Goal: Communication & Community: Participate in discussion

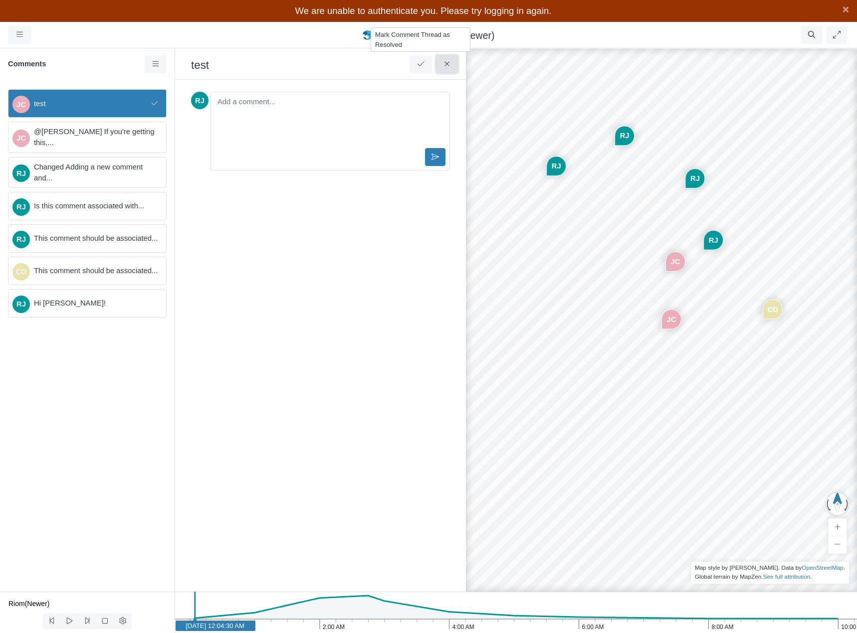
click at [448, 69] on button at bounding box center [447, 64] width 22 height 18
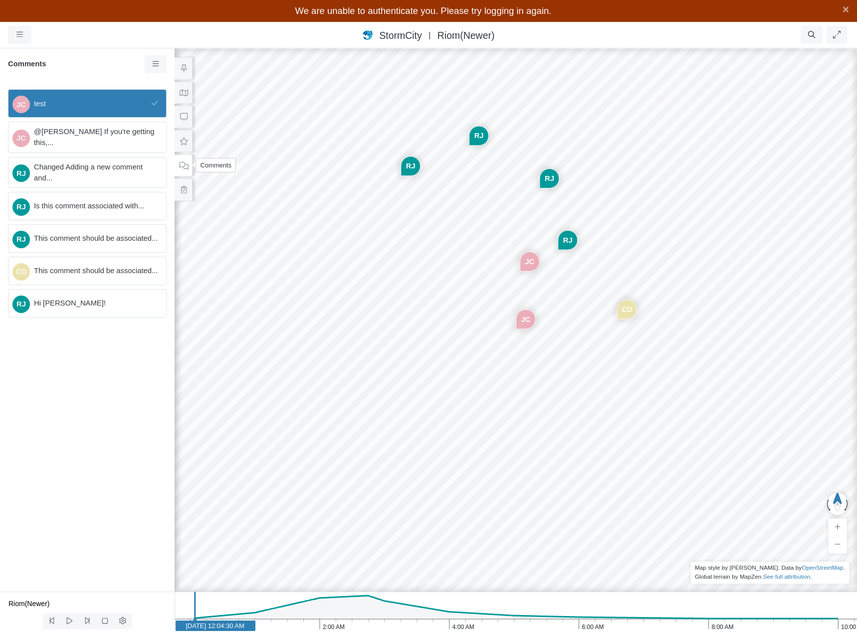
click at [181, 167] on icon at bounding box center [183, 165] width 9 height 7
click at [184, 69] on icon at bounding box center [183, 68] width 5 height 7
click at [184, 68] on icon at bounding box center [183, 68] width 9 height 7
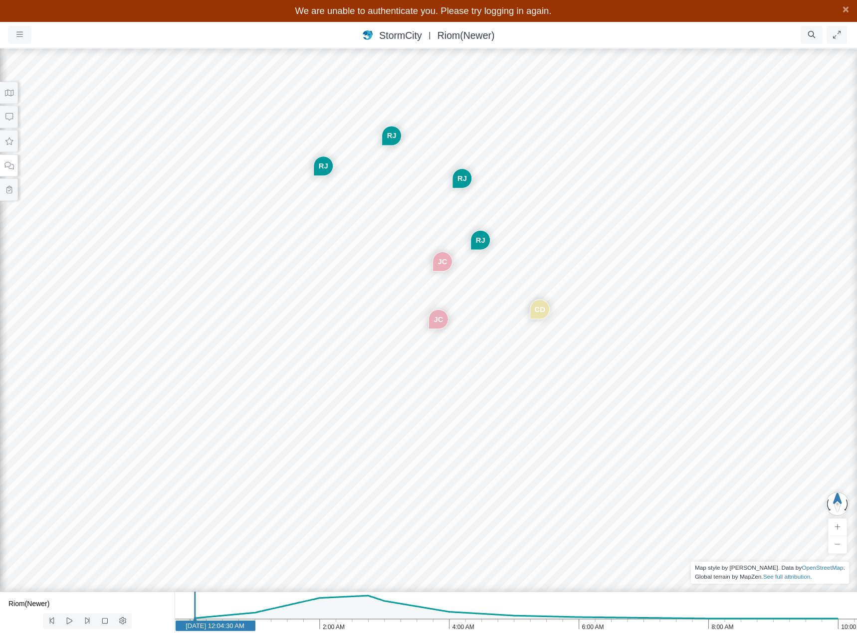
click at [583, 239] on div "JC [GEOGRAPHIC_DATA] [GEOGRAPHIC_DATA] [GEOGRAPHIC_DATA] CD [GEOGRAPHIC_DATA] JC" at bounding box center [428, 329] width 857 height 608
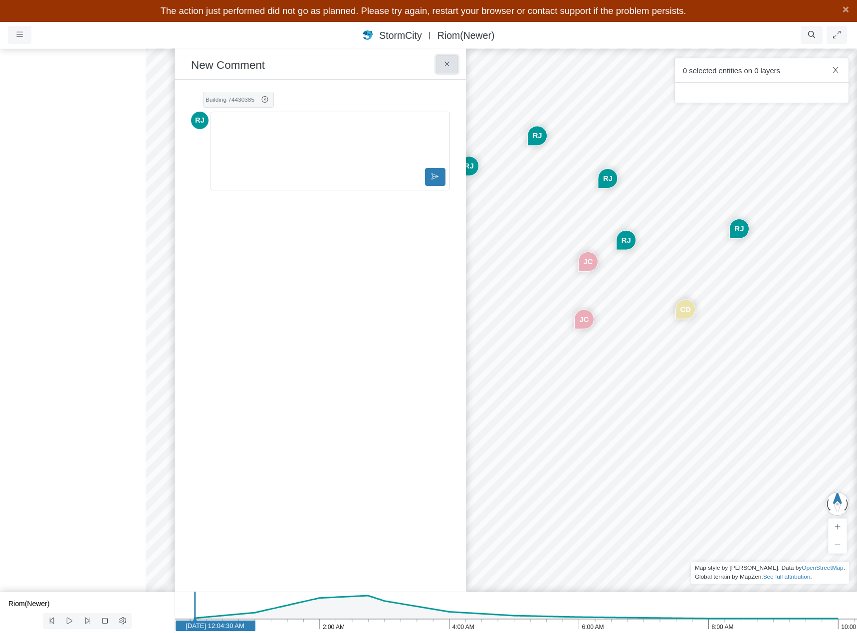
click at [449, 62] on icon at bounding box center [446, 64] width 4 height 4
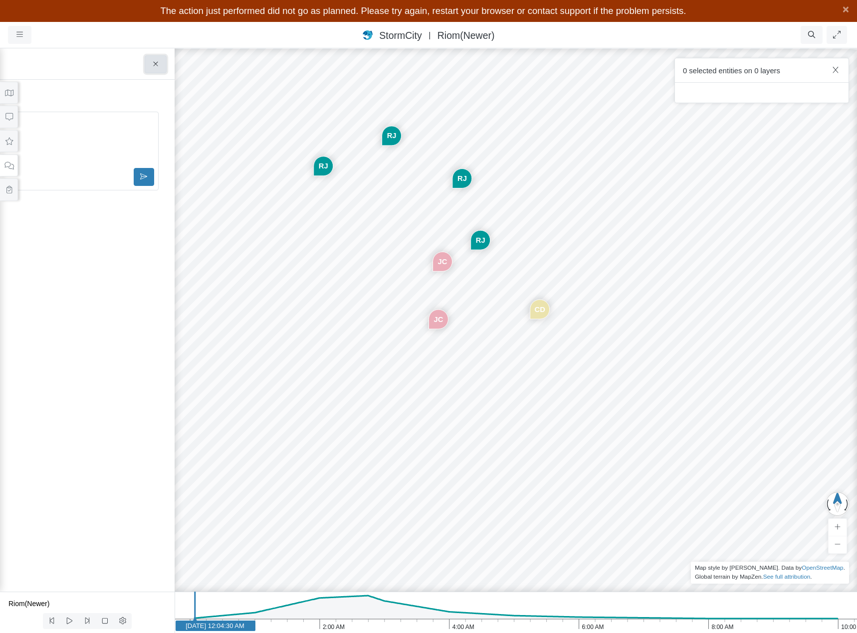
click at [159, 62] on icon at bounding box center [155, 63] width 9 height 7
click at [7, 142] on icon at bounding box center [8, 141] width 9 height 7
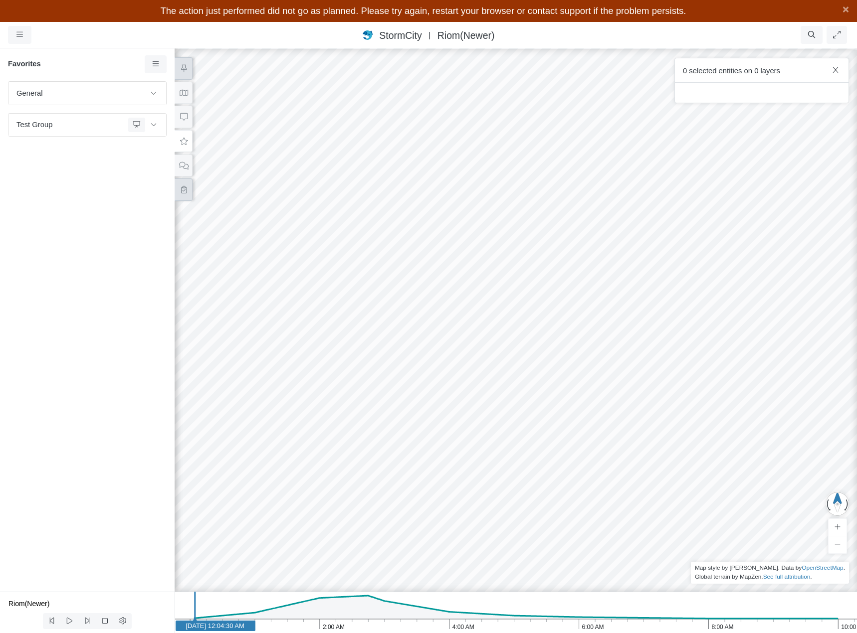
click at [181, 188] on icon at bounding box center [183, 189] width 9 height 7
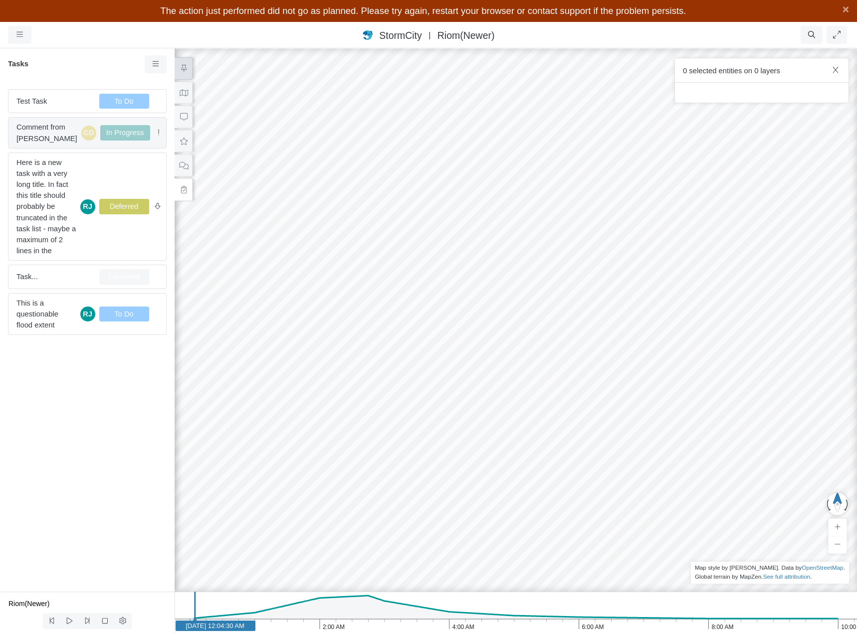
click at [47, 129] on span "Comment from [PERSON_NAME]" at bounding box center [46, 133] width 61 height 22
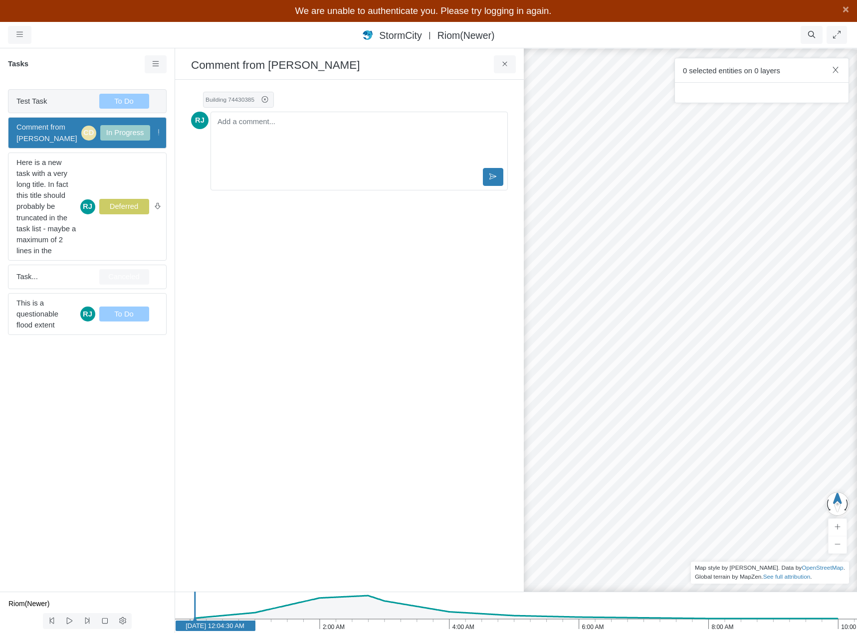
click at [47, 106] on span "Test Task" at bounding box center [53, 101] width 75 height 11
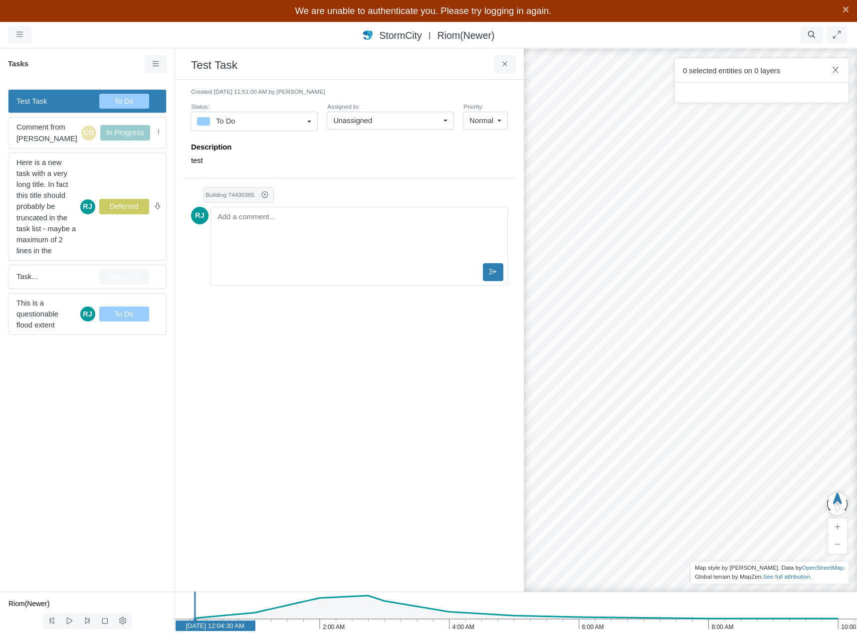
click at [311, 119] on link "To Do" at bounding box center [253, 121] width 127 height 19
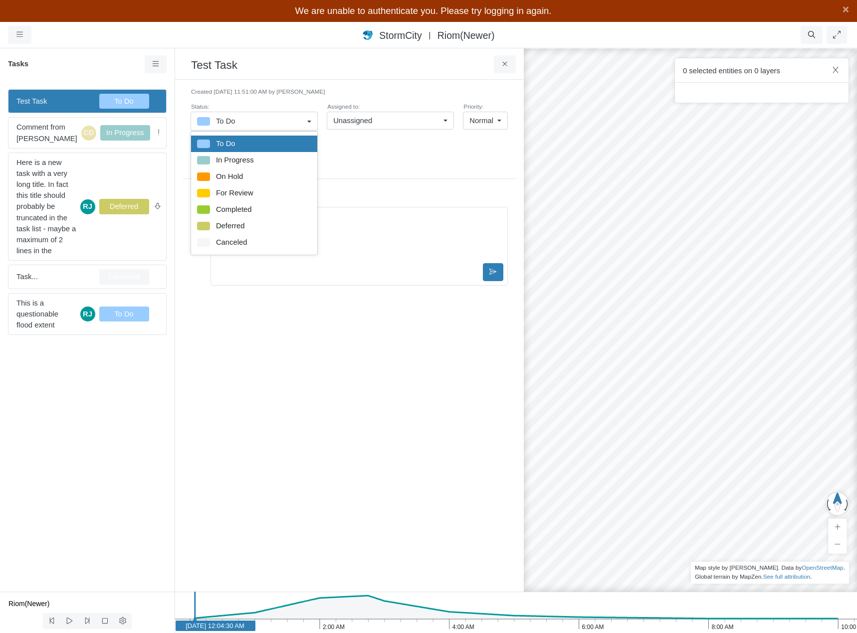
click at [410, 121] on div "Unassigned" at bounding box center [386, 120] width 106 height 11
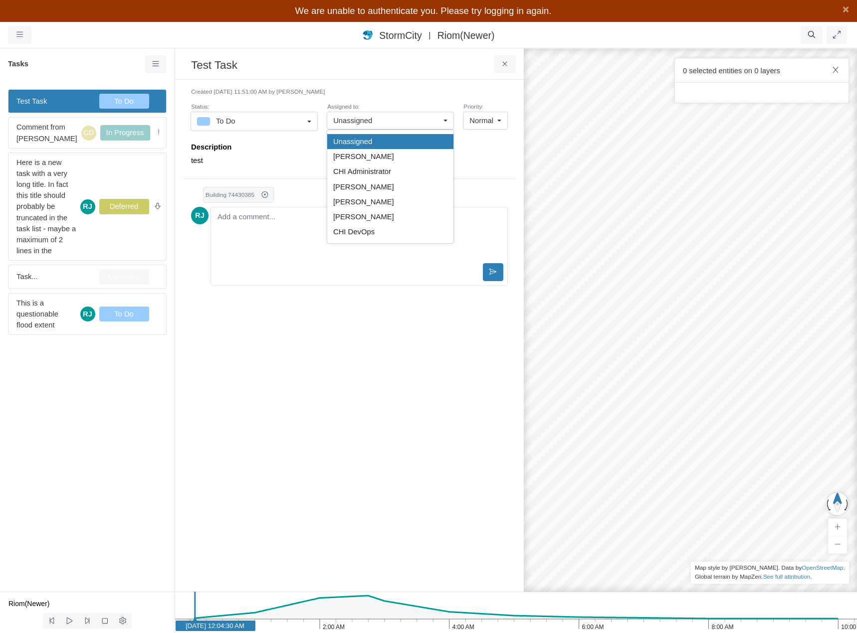
click at [432, 88] on small "Created [DATE] 11:51:00 AM by [PERSON_NAME]" at bounding box center [349, 92] width 317 height 9
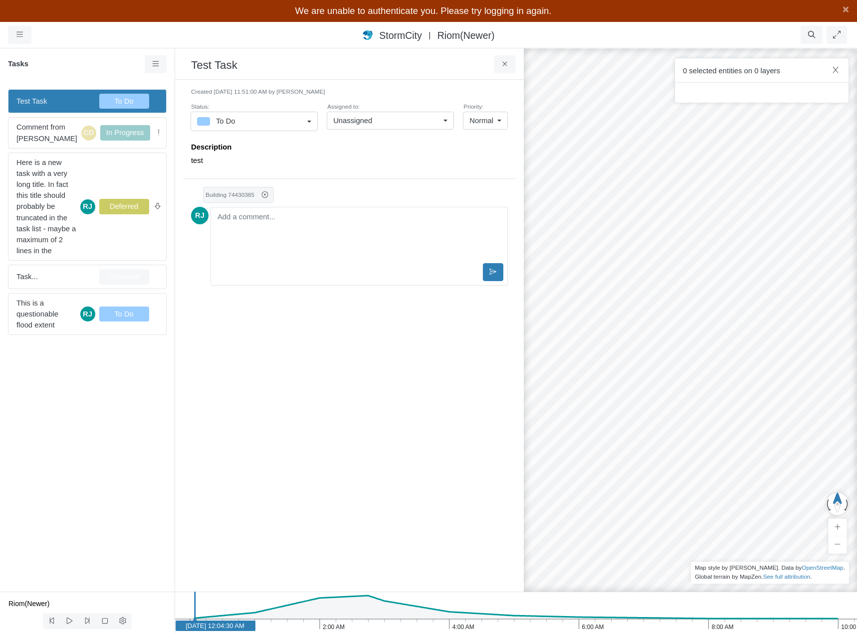
click at [499, 120] on link "Normal" at bounding box center [485, 121] width 45 height 18
click at [400, 85] on div "× Sections Layer Details Refraction Name m" at bounding box center [349, 336] width 349 height 512
click at [156, 61] on icon at bounding box center [155, 63] width 9 height 7
click at [156, 64] on icon at bounding box center [155, 63] width 9 height 7
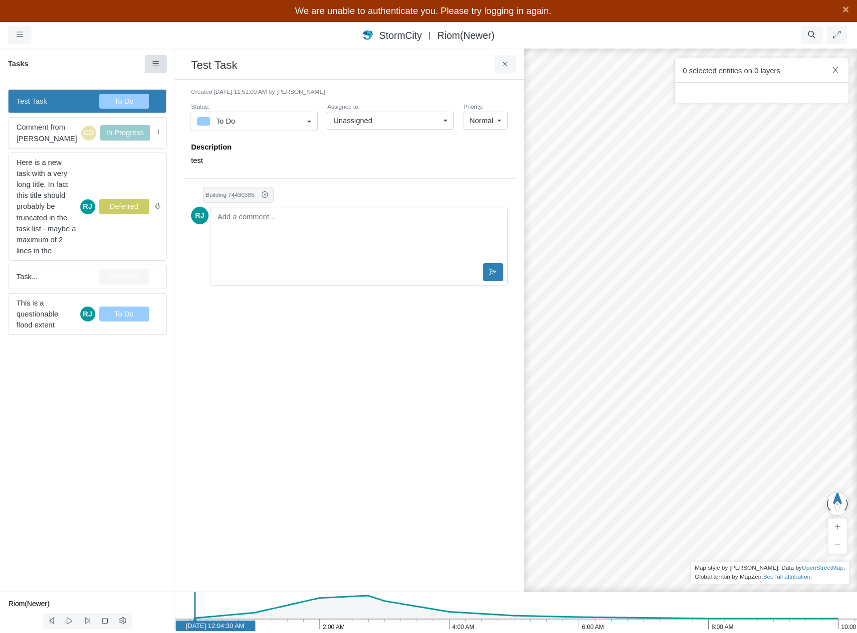
click at [156, 64] on icon at bounding box center [155, 63] width 9 height 7
click at [507, 66] on icon at bounding box center [504, 63] width 9 height 7
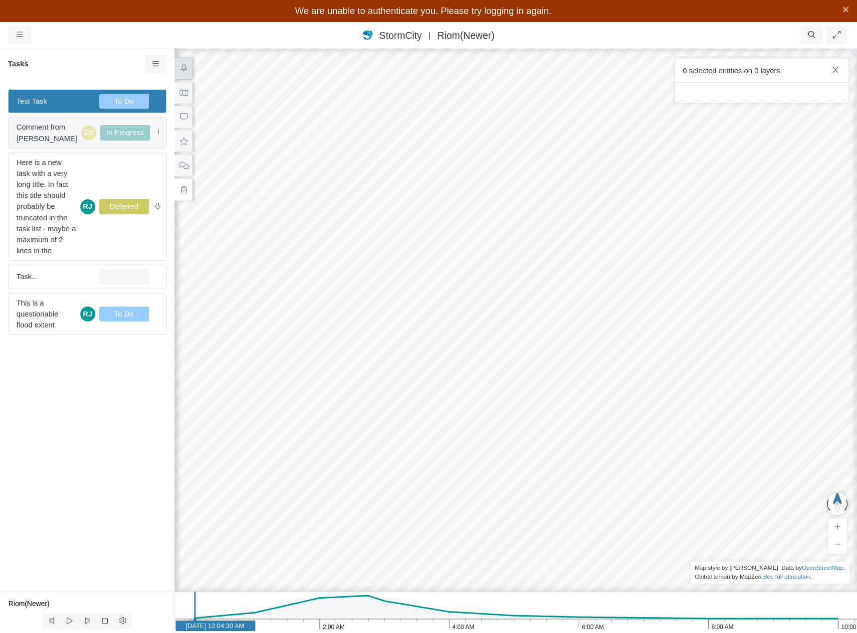
click at [47, 127] on span "Comment from [PERSON_NAME]" at bounding box center [46, 133] width 61 height 22
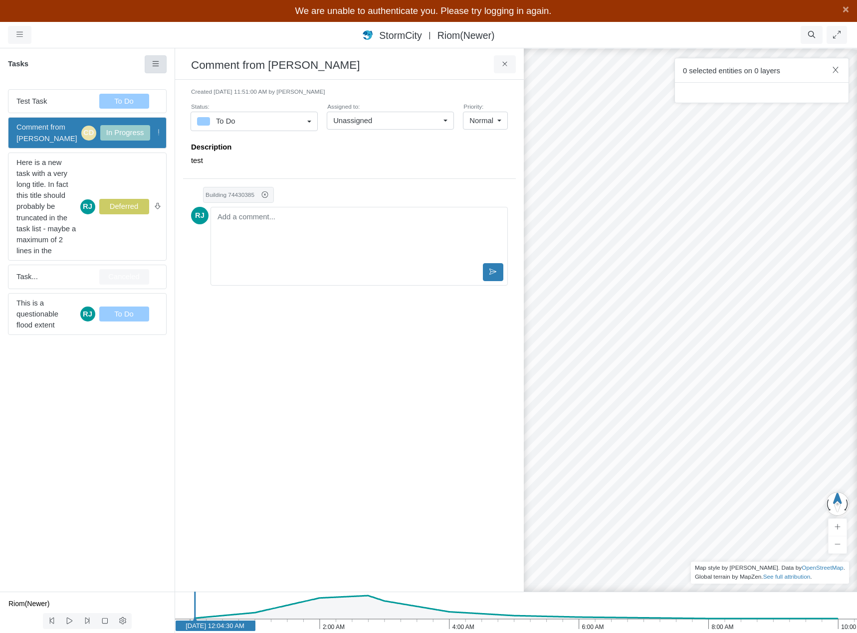
click at [160, 65] on icon at bounding box center [155, 63] width 9 height 7
click at [504, 63] on icon at bounding box center [504, 64] width 4 height 4
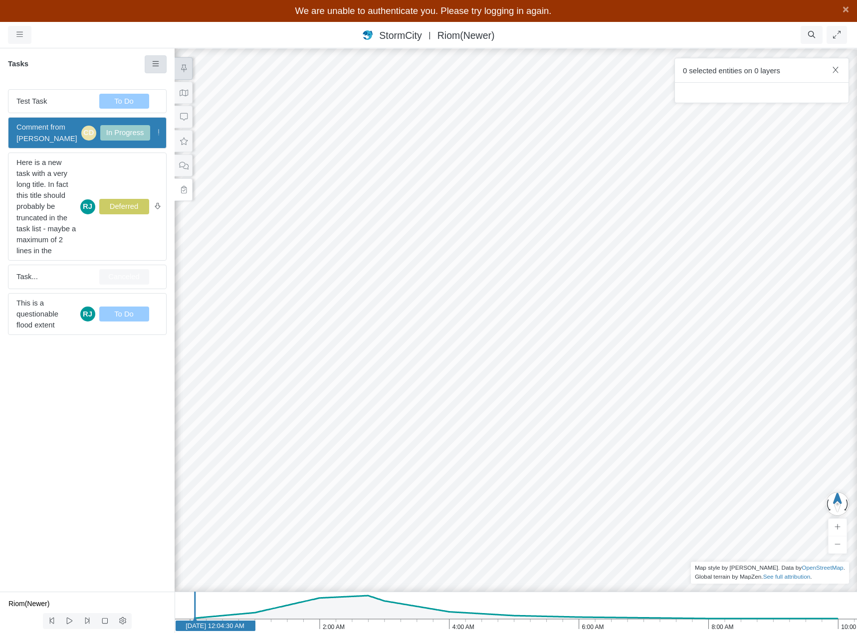
click at [157, 65] on icon at bounding box center [155, 63] width 9 height 7
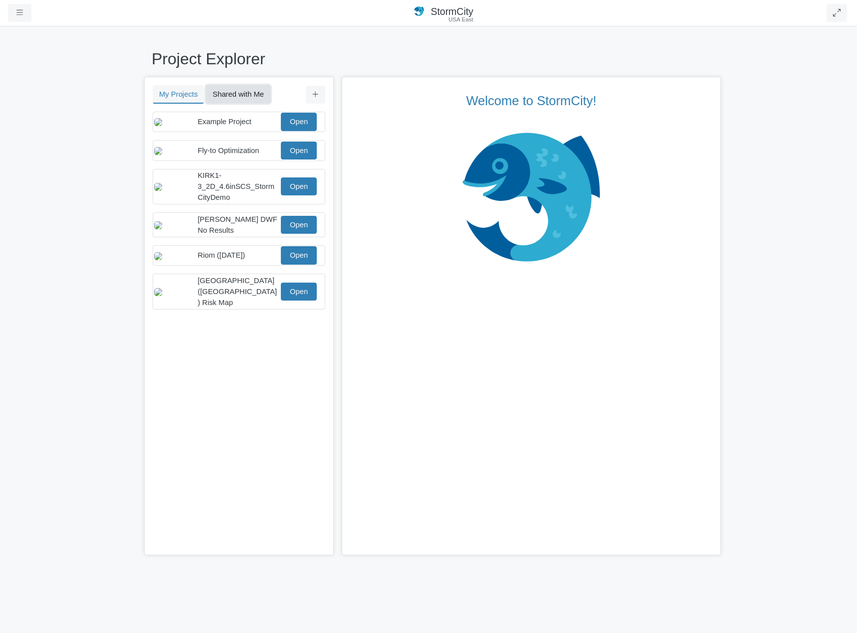
click at [243, 91] on button "Shared with Me" at bounding box center [238, 94] width 64 height 18
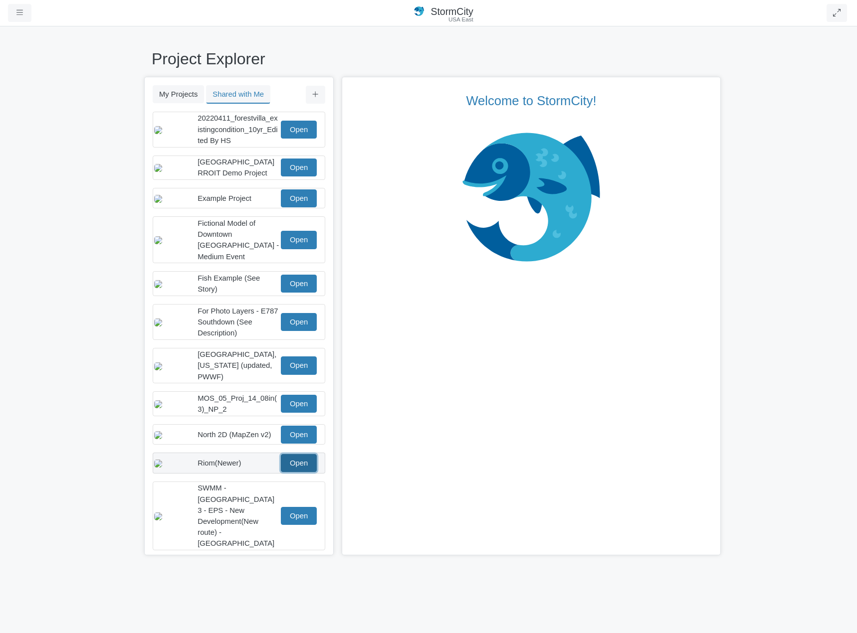
click at [291, 457] on link "Open" at bounding box center [299, 463] width 36 height 18
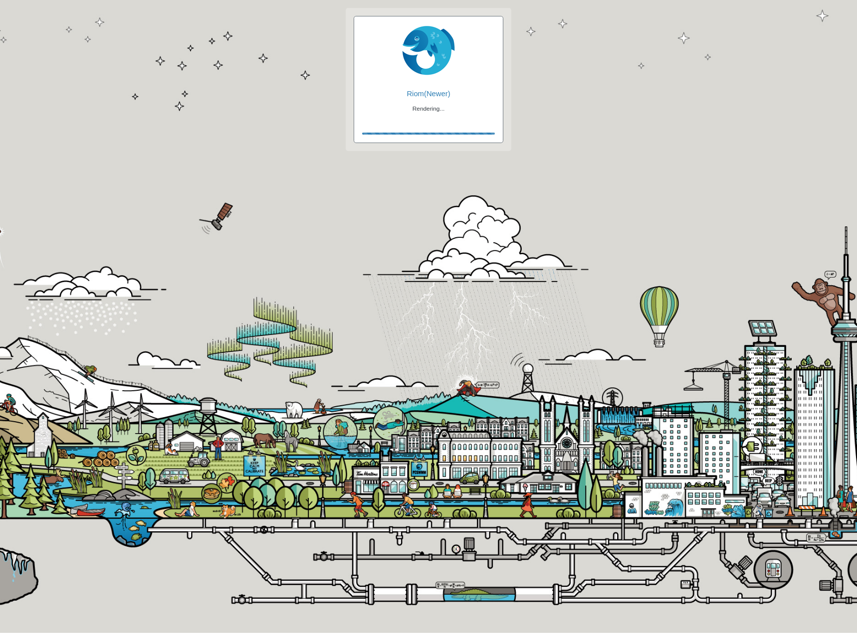
checkbox input "true"
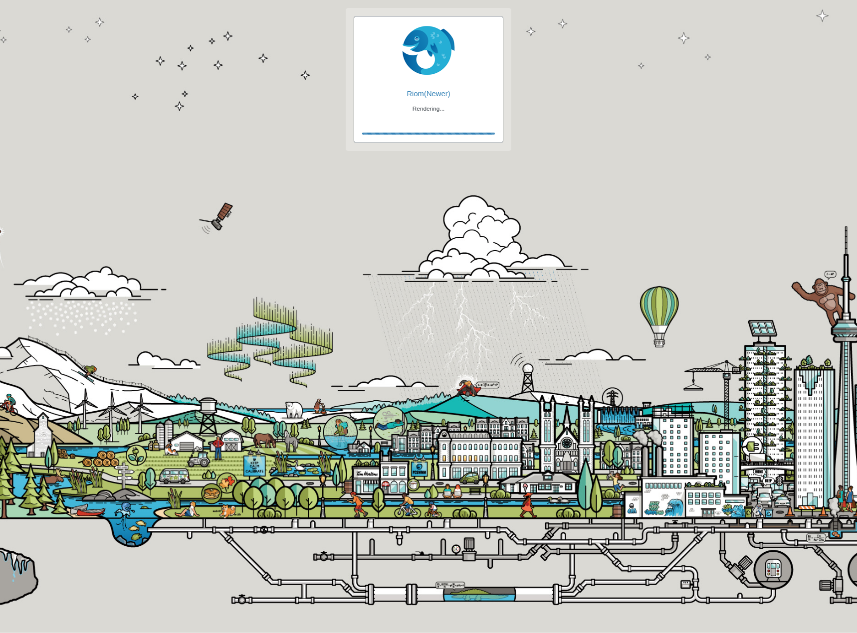
checkbox input "true"
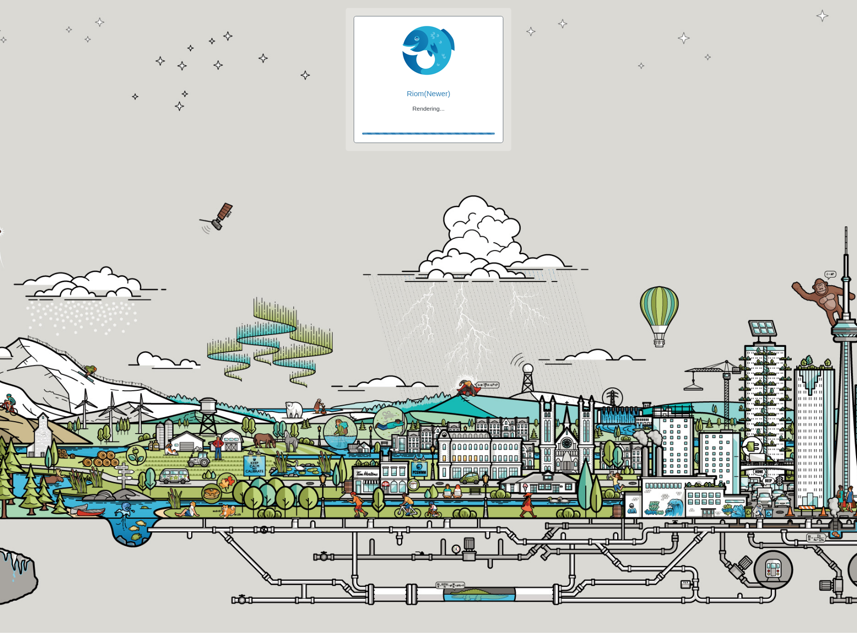
checkbox input "false"
checkbox input "true"
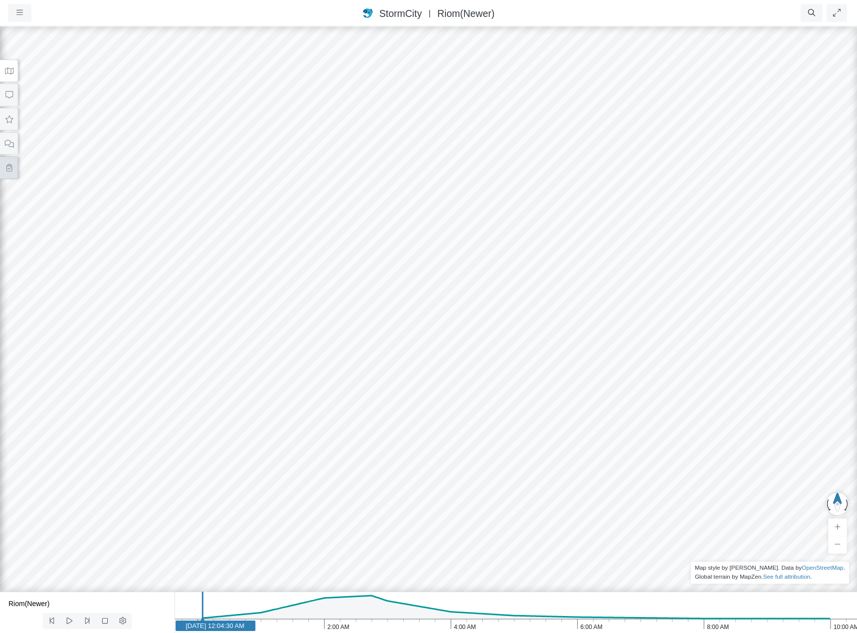
click at [8, 167] on icon at bounding box center [8, 167] width 9 height 7
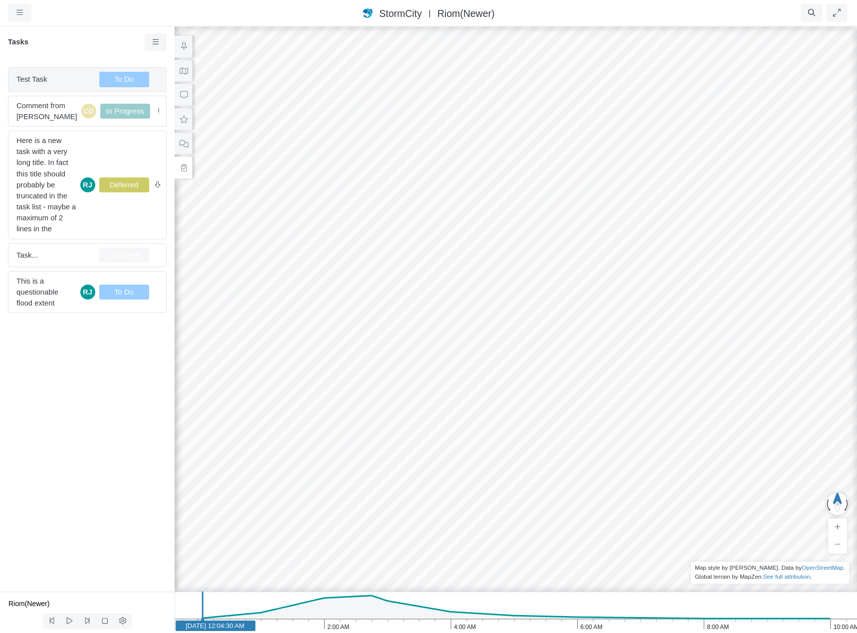
click at [68, 77] on span "Test Task" at bounding box center [53, 79] width 75 height 11
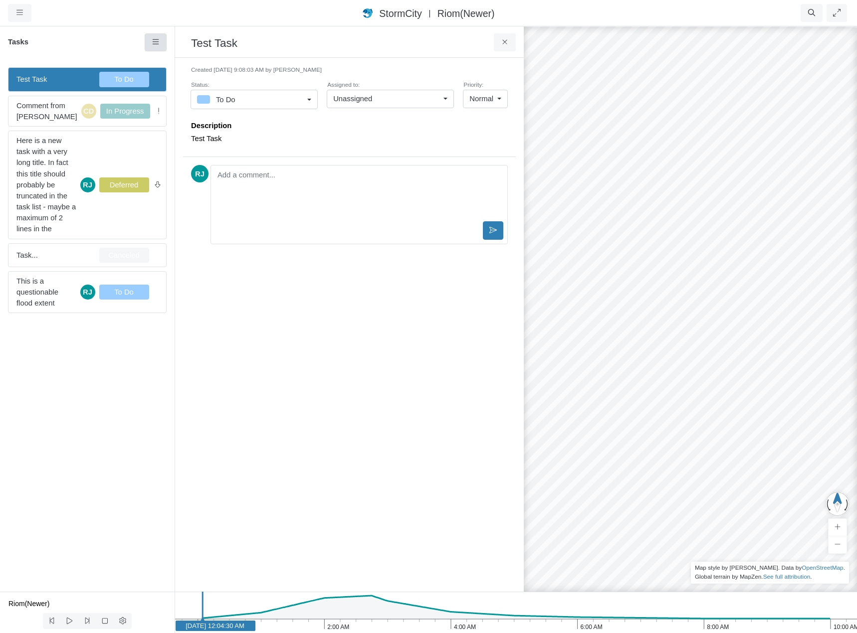
click at [153, 42] on icon at bounding box center [155, 41] width 6 height 5
click at [180, 148] on span "Select All" at bounding box center [181, 147] width 30 height 8
click at [154, 41] on icon at bounding box center [155, 41] width 9 height 7
click at [179, 148] on span "Select All" at bounding box center [181, 147] width 30 height 8
click at [156, 44] on icon at bounding box center [155, 41] width 9 height 7
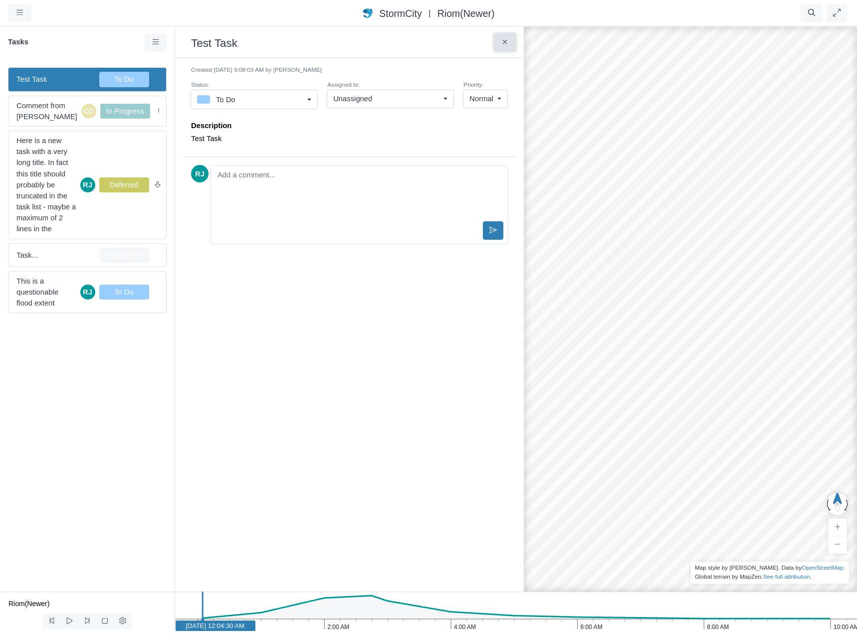
click at [502, 39] on icon at bounding box center [504, 41] width 9 height 7
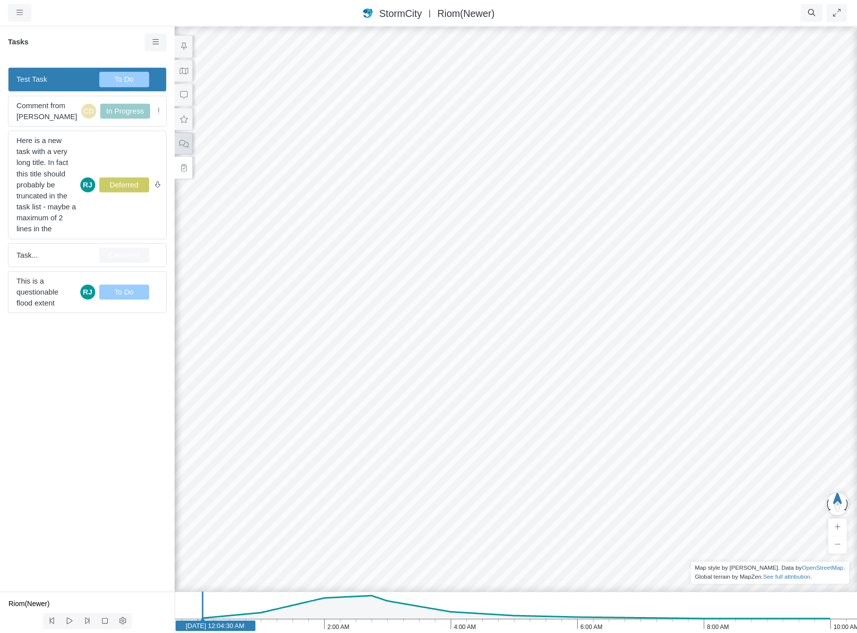
click at [188, 143] on button at bounding box center [184, 144] width 18 height 22
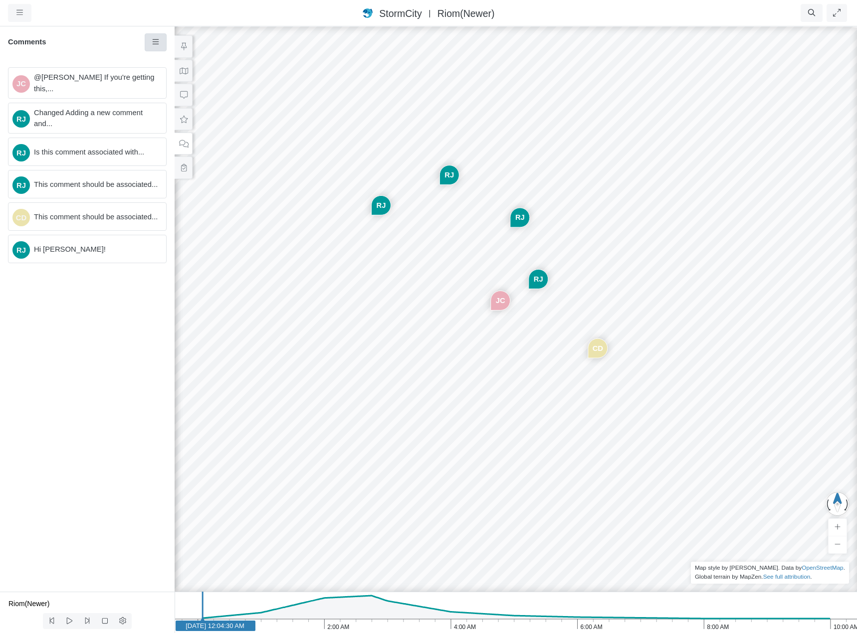
click at [159, 36] on link at bounding box center [156, 42] width 22 height 18
click at [181, 117] on span "Select All" at bounding box center [181, 115] width 30 height 8
click at [140, 84] on span "@[PERSON_NAME] If you're getting this,..." at bounding box center [96, 83] width 124 height 22
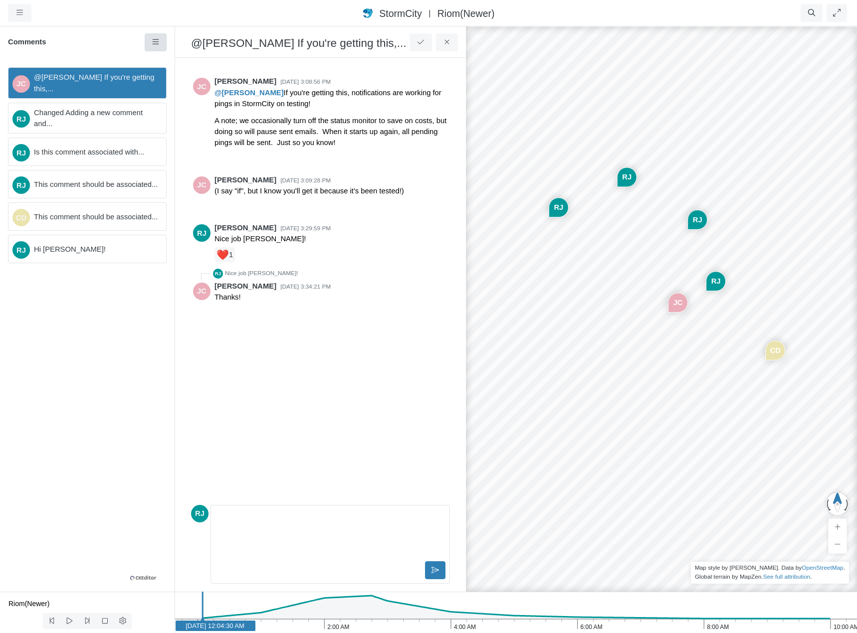
click at [158, 46] on icon at bounding box center [155, 41] width 9 height 7
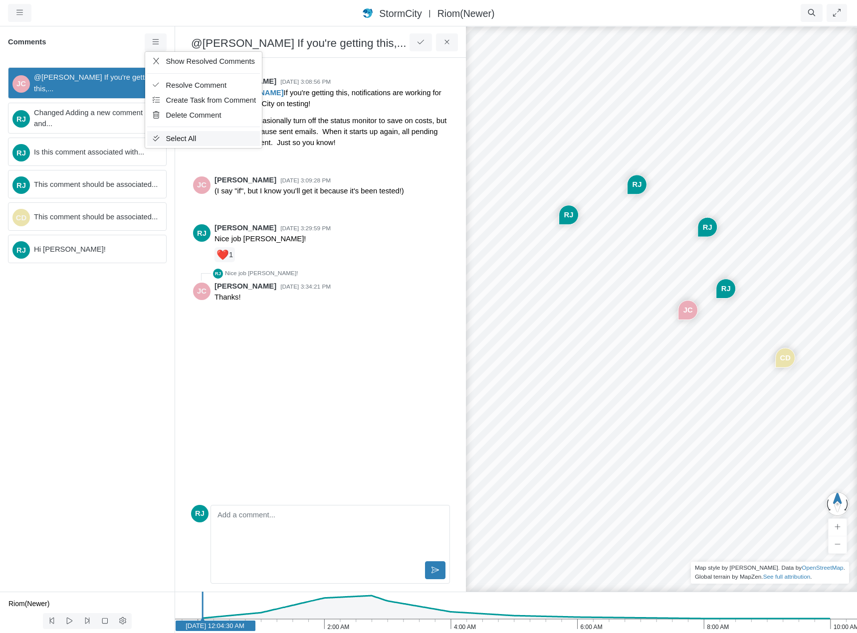
click at [180, 140] on span "Select All" at bounding box center [181, 139] width 30 height 8
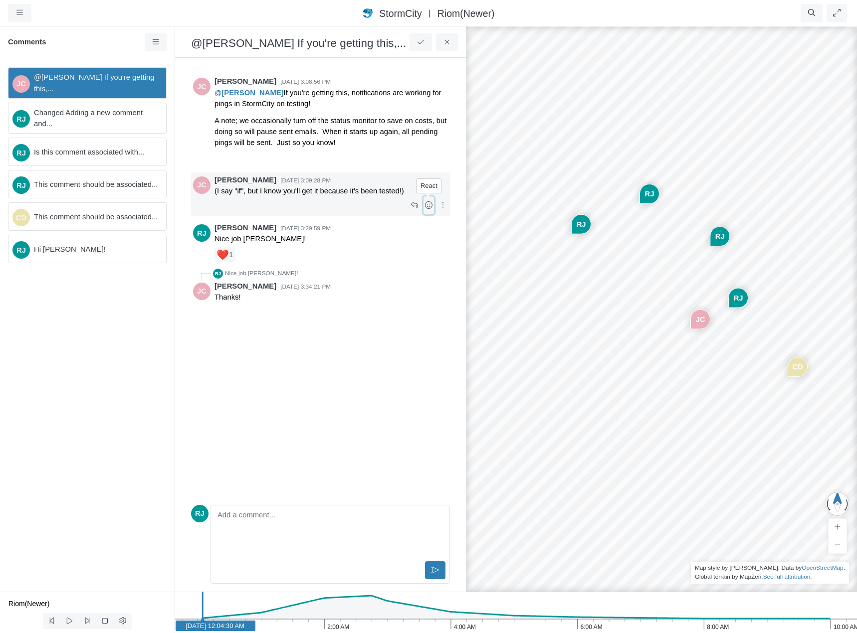
click at [428, 206] on icon at bounding box center [428, 204] width 9 height 7
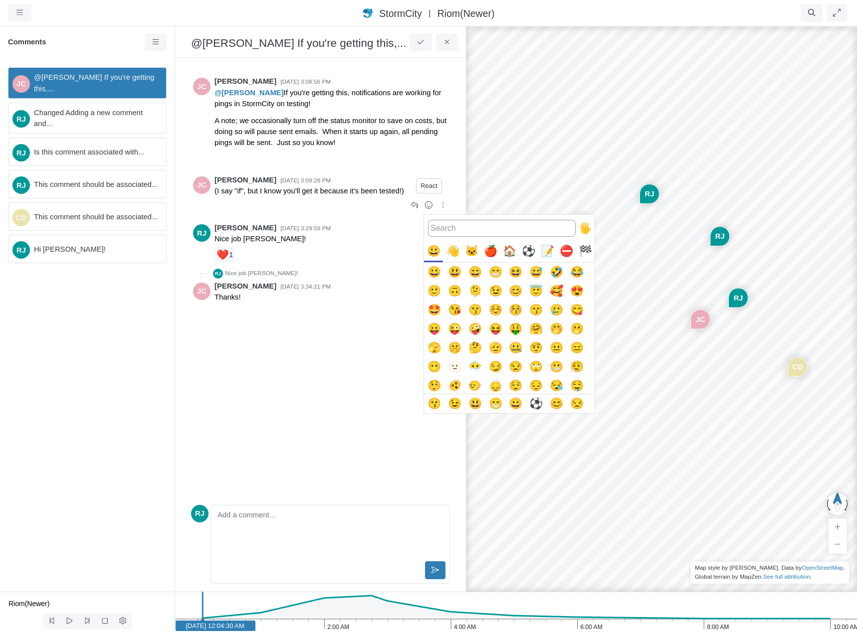
click at [489, 253] on div "🍎" at bounding box center [490, 251] width 19 height 19
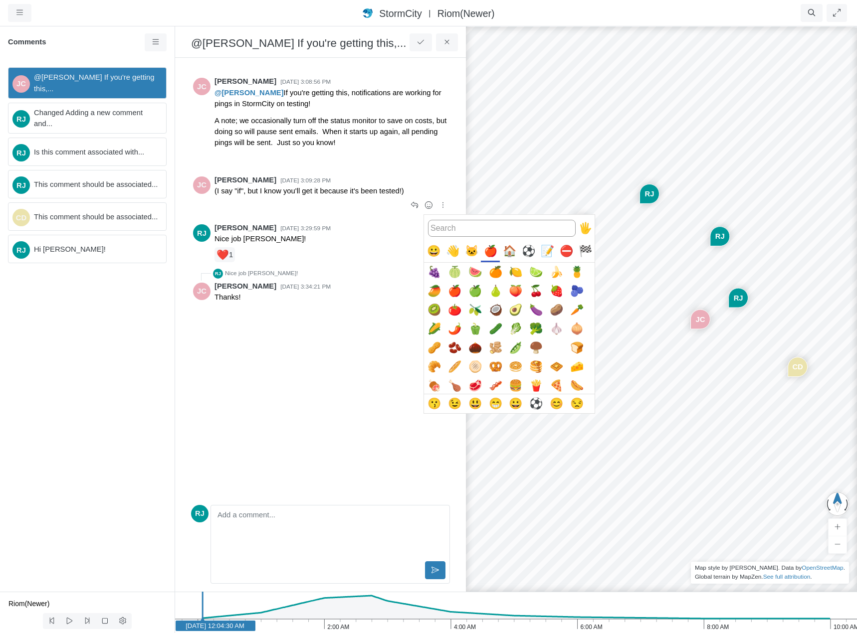
click at [488, 253] on div "🍎" at bounding box center [490, 251] width 19 height 19
click at [327, 312] on div at bounding box center [428, 316] width 857 height 633
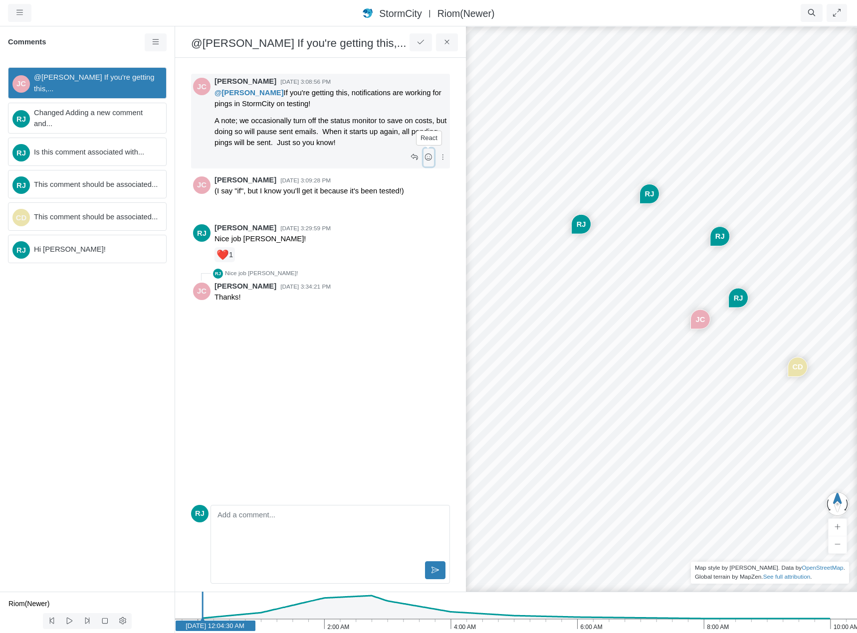
click at [428, 158] on icon at bounding box center [428, 157] width 9 height 7
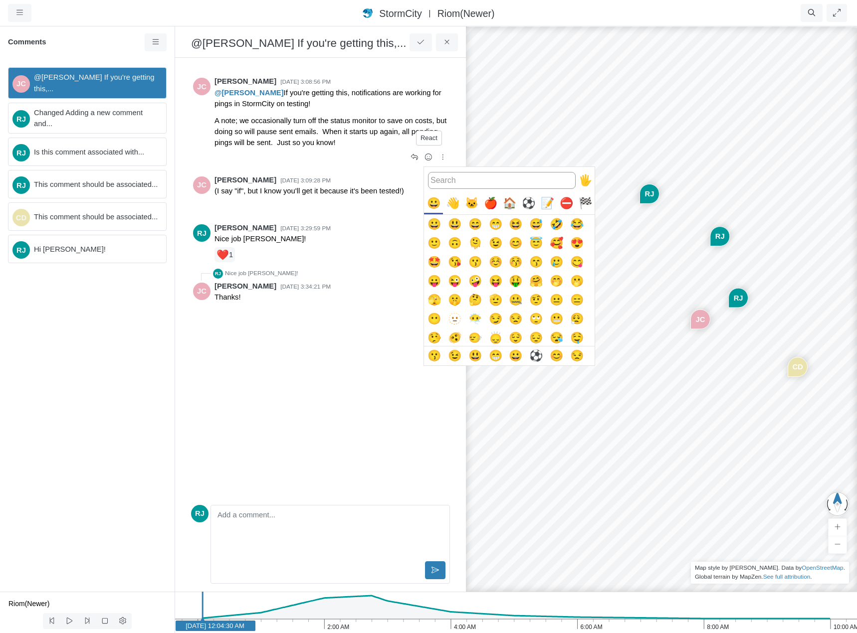
click at [470, 205] on div "🐱" at bounding box center [471, 203] width 19 height 19
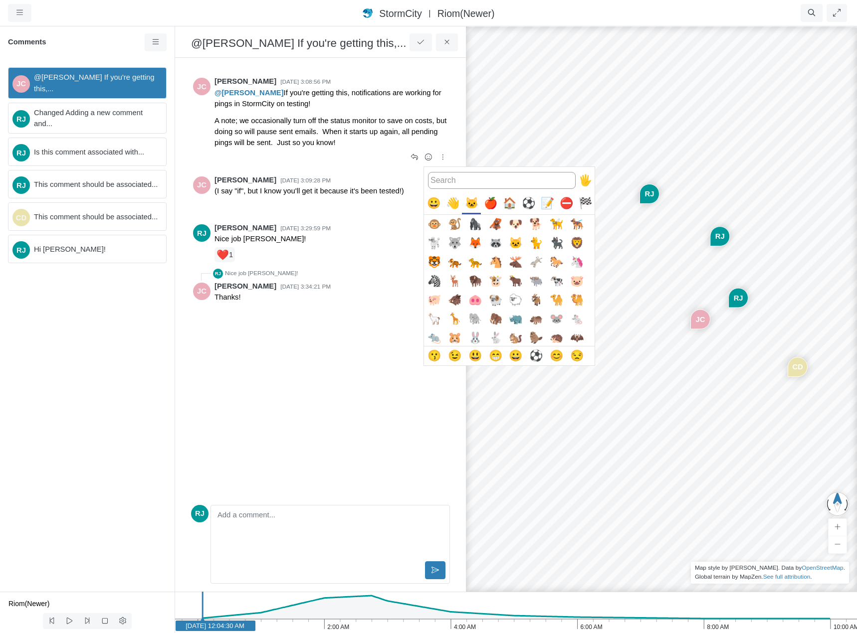
click at [342, 325] on div at bounding box center [428, 316] width 857 height 633
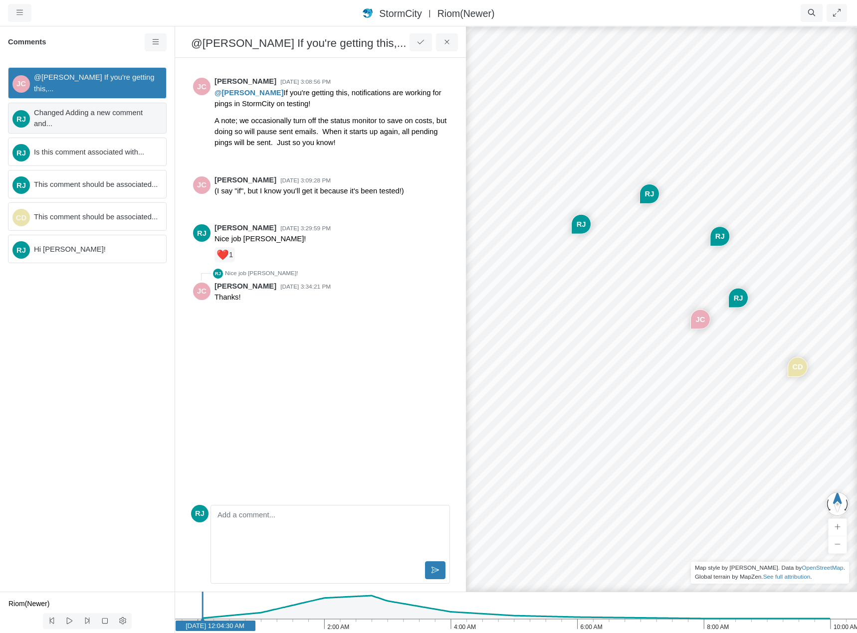
click at [89, 118] on span "Changed Adding a new comment and..." at bounding box center [96, 118] width 124 height 22
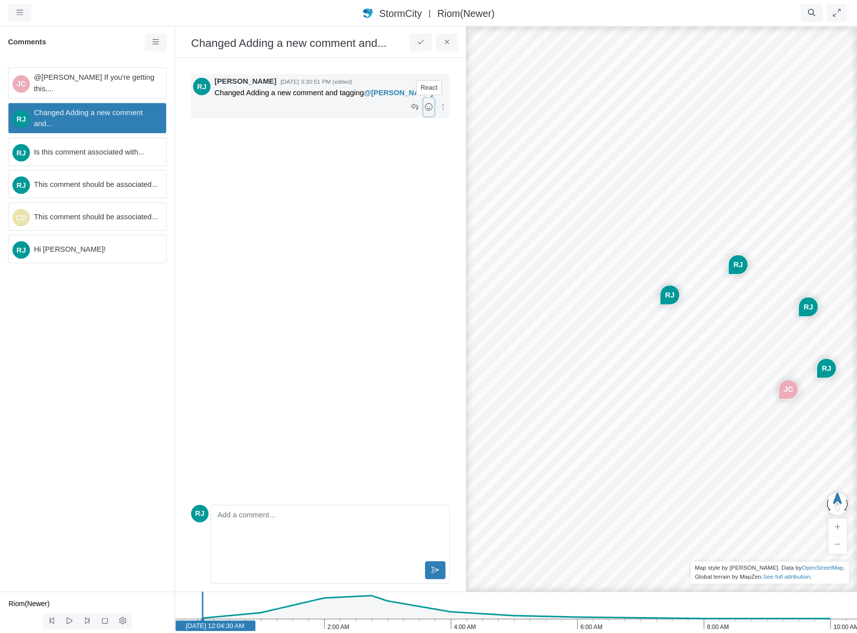
click at [426, 107] on icon at bounding box center [428, 106] width 9 height 7
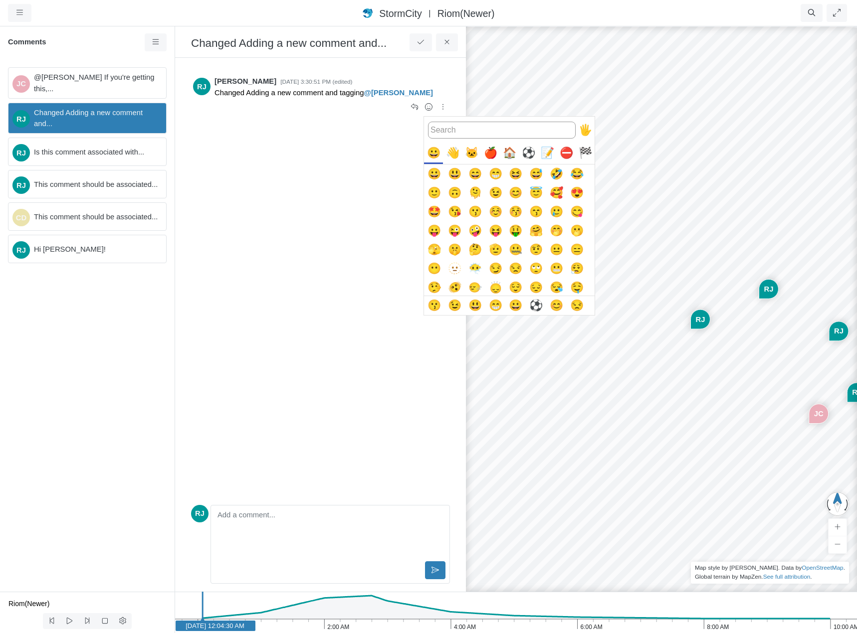
click at [470, 154] on div "🐱" at bounding box center [471, 153] width 19 height 19
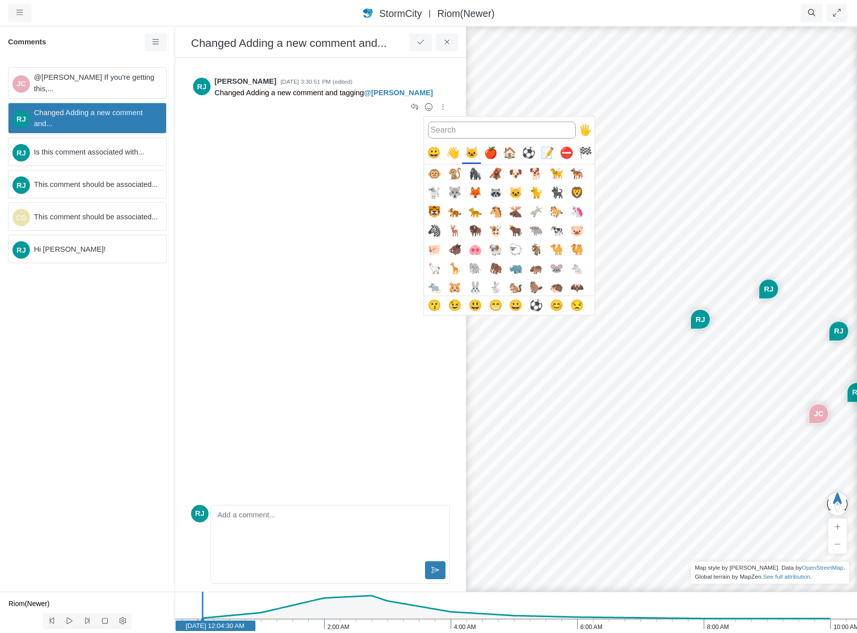
click at [432, 152] on div "😀" at bounding box center [433, 153] width 19 height 19
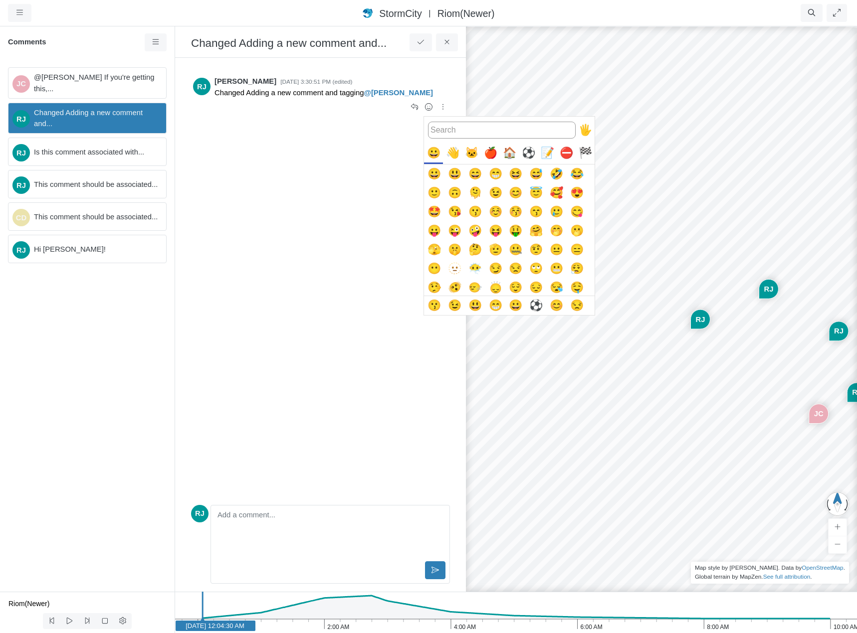
click at [282, 290] on div at bounding box center [428, 316] width 857 height 633
